Goal: Task Accomplishment & Management: Use online tool/utility

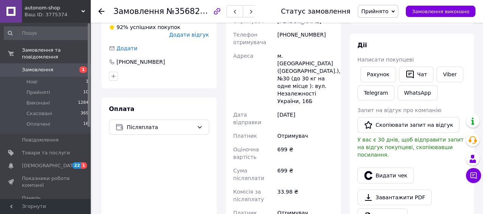
scroll to position [340, 0]
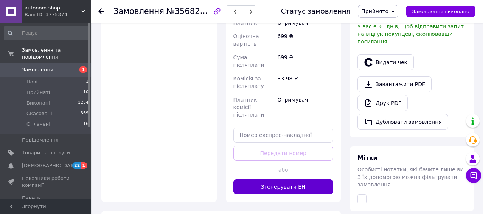
click at [257, 180] on button "Згенерувати ЕН" at bounding box center [283, 187] width 100 height 15
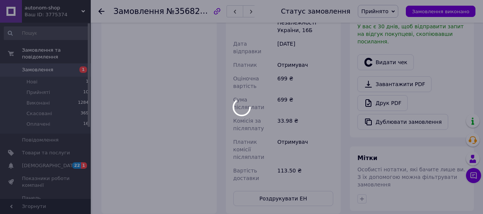
click at [278, 161] on div at bounding box center [241, 107] width 483 height 214
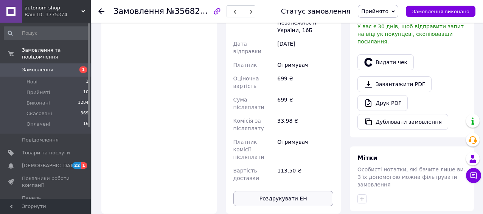
click at [276, 191] on button "Роздрукувати ЕН" at bounding box center [283, 198] width 100 height 15
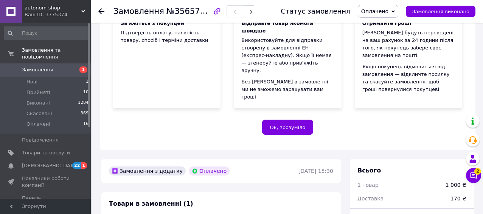
scroll to position [227, 0]
